Goal: Task Accomplishment & Management: Manage account settings

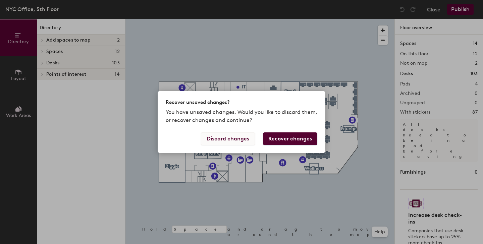
click at [237, 138] on button "Discard changes" at bounding box center [228, 138] width 54 height 13
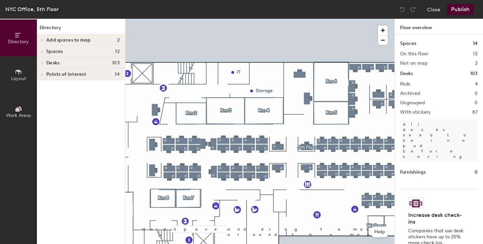
click at [44, 62] on icon at bounding box center [42, 62] width 3 height 3
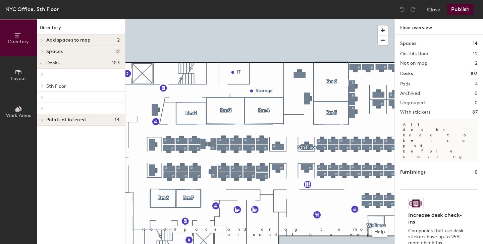
click at [45, 86] on div at bounding box center [41, 85] width 7 height 3
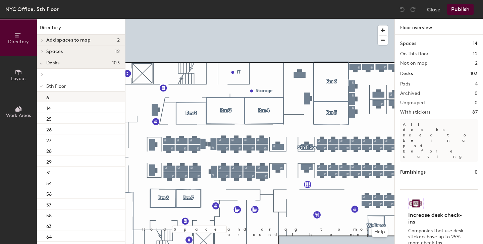
click at [57, 98] on div "6" at bounding box center [81, 96] width 88 height 11
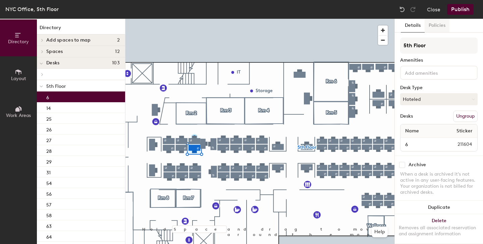
click at [437, 25] on button "Policies" at bounding box center [436, 26] width 25 height 14
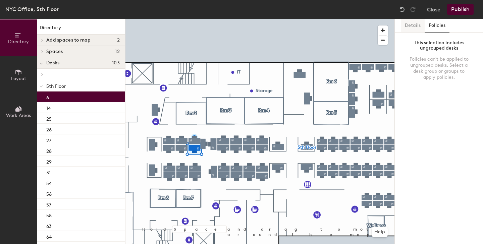
click at [415, 27] on button "Details" at bounding box center [413, 26] width 24 height 14
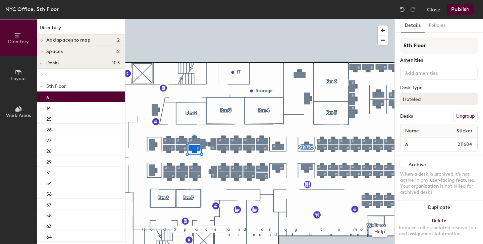
scroll to position [5, 0]
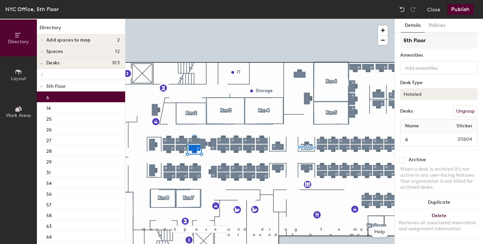
click at [435, 98] on button "Hoteled" at bounding box center [438, 94] width 77 height 12
click at [452, 78] on div "5th Floor Amenities Desk Type Hoteled Desks Ungroup Name Sticker 6 211604" at bounding box center [438, 92] width 77 height 118
click at [441, 93] on button "Hoteled" at bounding box center [438, 94] width 77 height 12
click at [448, 79] on div "5th Floor Amenities Desk Type Hoteled Assigned Hot Hoteled Desks Ungroup Name S…" at bounding box center [438, 92] width 77 height 118
click at [418, 97] on button "Hoteled" at bounding box center [438, 94] width 77 height 12
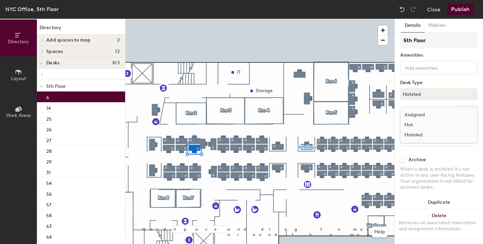
click at [417, 115] on div "Assigned" at bounding box center [433, 115] width 67 height 10
click at [429, 95] on button "Assigned" at bounding box center [438, 94] width 77 height 12
click at [423, 122] on div "Hot" at bounding box center [433, 125] width 67 height 10
click at [429, 94] on button "Hot" at bounding box center [438, 94] width 77 height 12
click at [431, 114] on div "Assigned" at bounding box center [433, 115] width 67 height 10
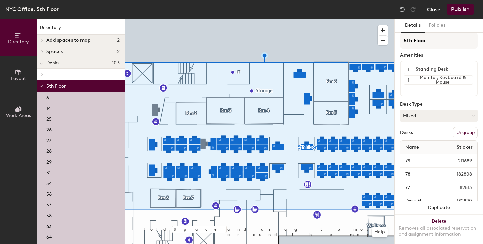
click at [431, 10] on button "Close" at bounding box center [433, 9] width 13 height 11
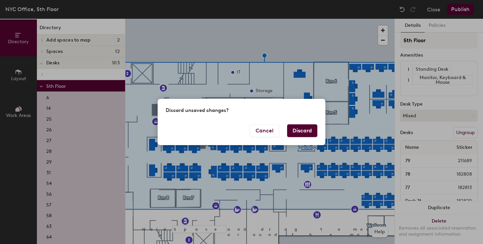
click at [309, 132] on button "Discard" at bounding box center [302, 130] width 30 height 13
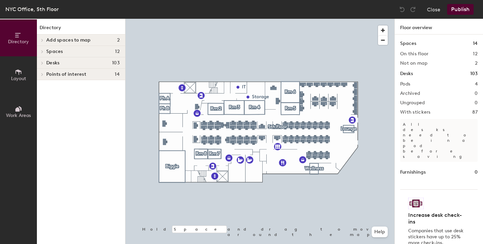
click at [45, 60] on div at bounding box center [41, 62] width 9 height 11
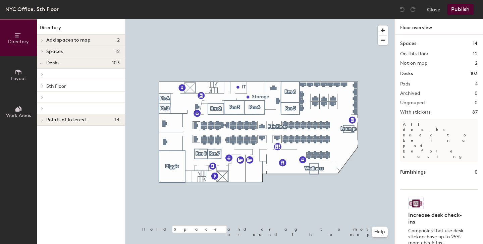
click at [45, 84] on div at bounding box center [41, 85] width 7 height 3
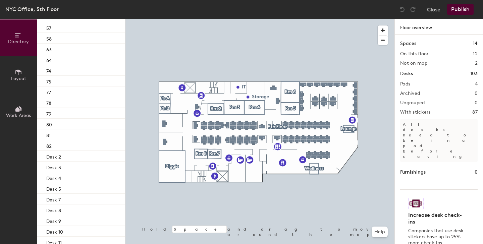
scroll to position [178, 0]
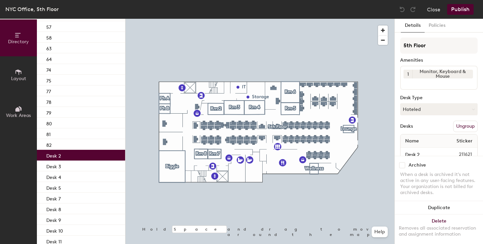
click at [62, 159] on div "Desk 2" at bounding box center [81, 155] width 88 height 11
click at [424, 112] on button "Hoteled" at bounding box center [438, 109] width 77 height 12
click at [419, 130] on div "Assigned" at bounding box center [433, 130] width 67 height 10
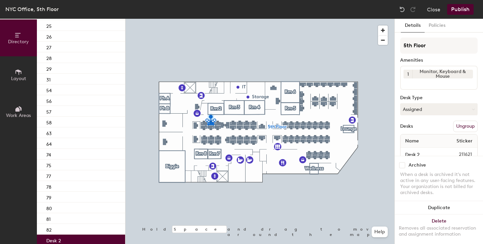
scroll to position [0, 0]
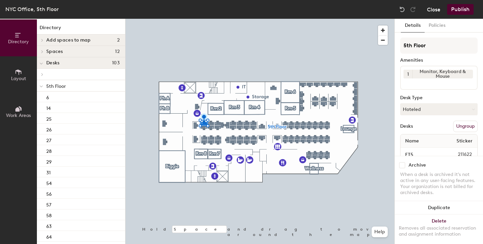
click at [431, 10] on button "Close" at bounding box center [433, 9] width 13 height 11
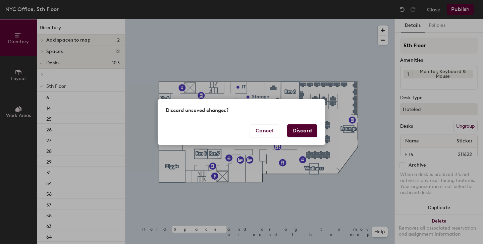
click at [311, 129] on button "Discard" at bounding box center [302, 130] width 30 height 13
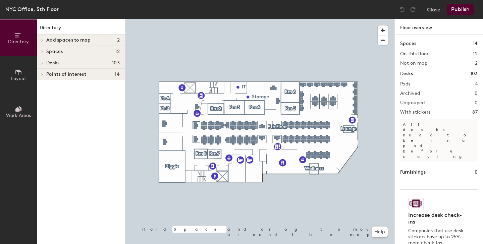
click at [203, 19] on div at bounding box center [259, 19] width 269 height 0
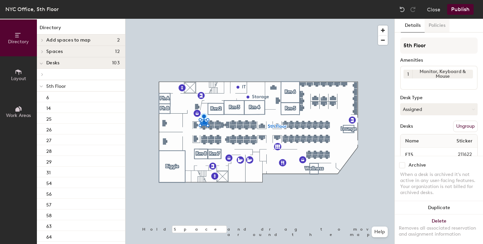
click at [436, 28] on button "Policies" at bounding box center [436, 26] width 25 height 14
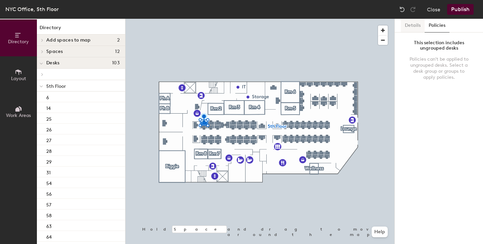
click at [413, 25] on button "Details" at bounding box center [413, 26] width 24 height 14
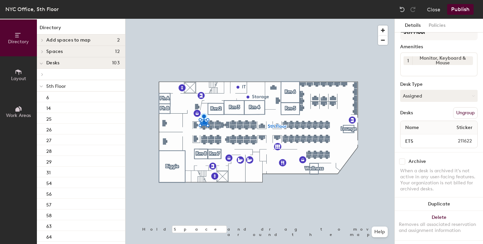
scroll to position [15, 0]
click at [465, 95] on button "Assigned" at bounding box center [438, 94] width 77 height 12
click at [445, 81] on div "Desk Type" at bounding box center [438, 82] width 77 height 5
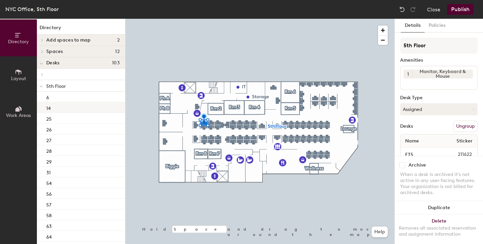
click at [313, 19] on div at bounding box center [259, 19] width 269 height 0
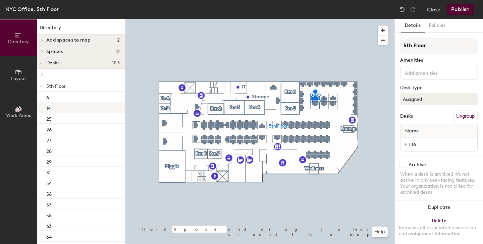
click at [323, 19] on div at bounding box center [259, 19] width 269 height 0
click at [263, 19] on div at bounding box center [259, 19] width 269 height 0
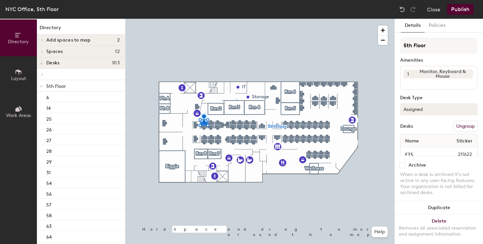
click at [456, 105] on button "Assigned" at bounding box center [438, 109] width 77 height 12
click at [453, 91] on div "5th Floor Amenities 1 Monitor, Keyboard & Mouse Desk Type Assigned Assigned Hot…" at bounding box center [438, 102] width 77 height 128
click at [432, 9] on button "Close" at bounding box center [433, 9] width 13 height 11
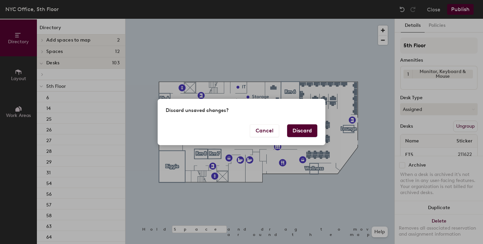
click at [301, 130] on button "Discard" at bounding box center [302, 130] width 30 height 13
